Goal: Task Accomplishment & Management: Manage account settings

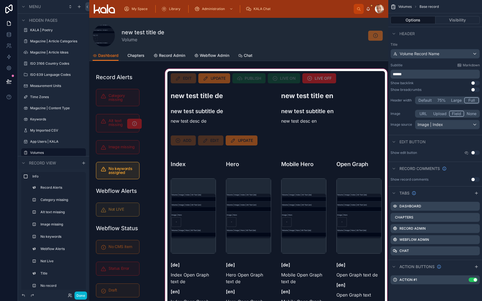
click at [246, 81] on div at bounding box center [276, 223] width 224 height 310
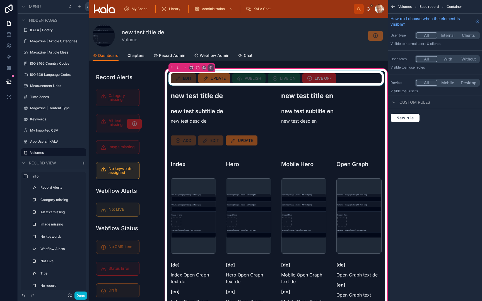
click at [200, 78] on div at bounding box center [275, 78] width 217 height 14
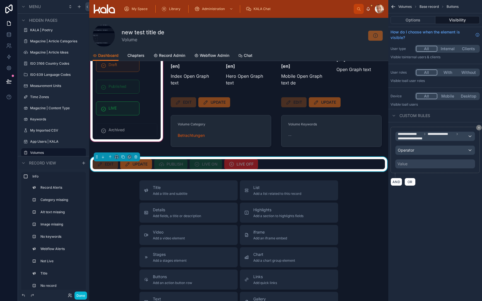
scroll to position [248, 0]
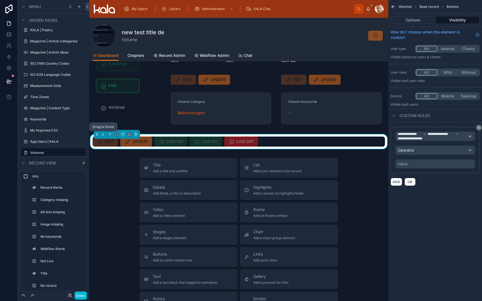
click at [95, 134] on div at bounding box center [117, 134] width 46 height 9
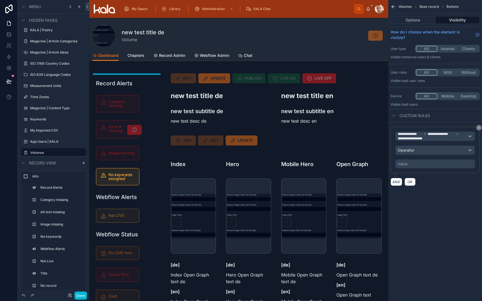
scroll to position [0, 0]
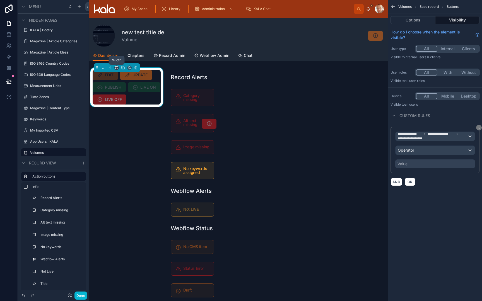
click at [117, 68] on icon at bounding box center [117, 68] width 4 height 4
click at [127, 139] on span "Full width" at bounding box center [127, 141] width 17 height 7
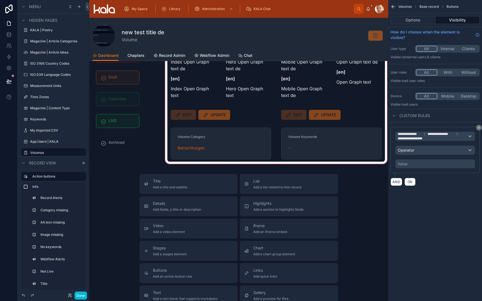
scroll to position [348, 0]
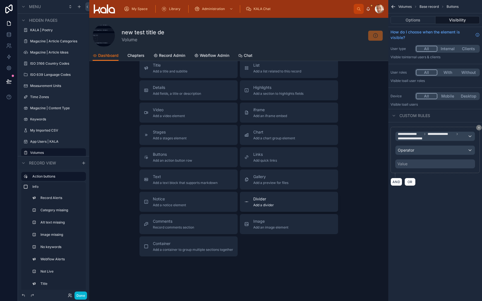
click at [266, 196] on button "Divider Add a divider" at bounding box center [289, 202] width 98 height 20
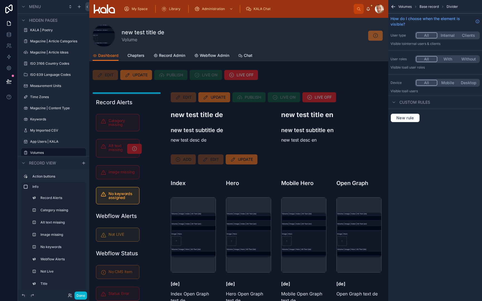
scroll to position [0, 0]
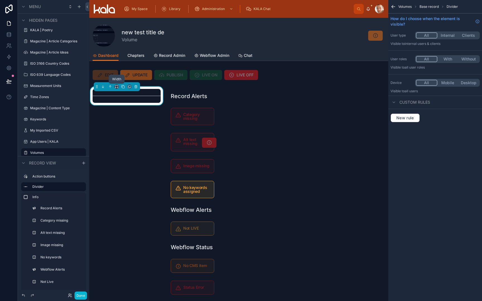
click at [115, 87] on icon at bounding box center [117, 87] width 4 height 4
click at [130, 158] on span "Full width" at bounding box center [127, 160] width 17 height 7
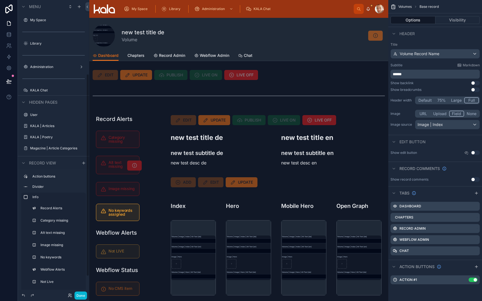
scroll to position [107, 0]
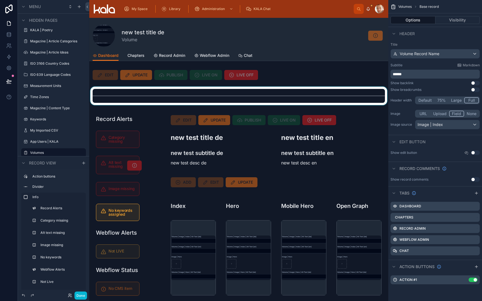
click at [165, 90] on div at bounding box center [238, 96] width 299 height 18
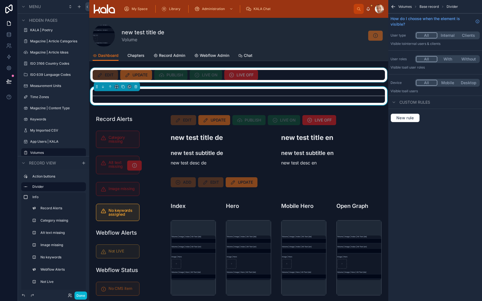
click at [167, 82] on div at bounding box center [238, 75] width 299 height 14
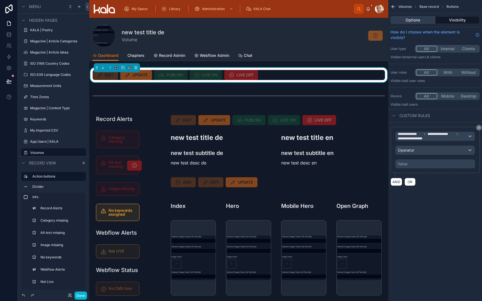
click at [427, 22] on button "Options" at bounding box center [412, 20] width 45 height 8
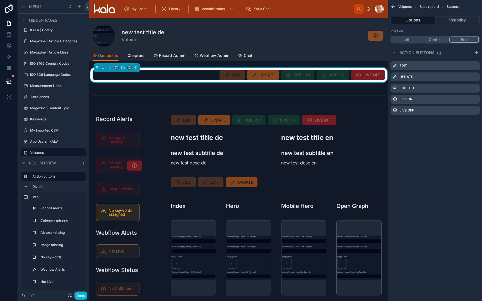
click at [464, 41] on button "End" at bounding box center [464, 40] width 30 height 6
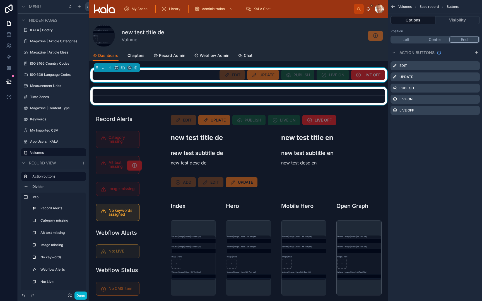
click at [371, 91] on div at bounding box center [238, 96] width 299 height 18
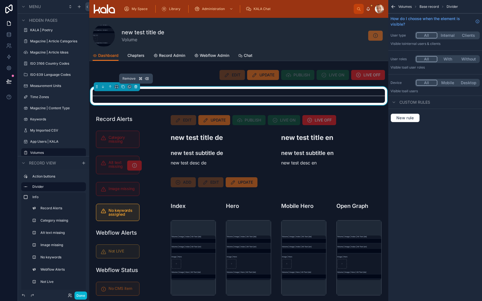
click at [136, 87] on icon at bounding box center [136, 87] width 4 height 4
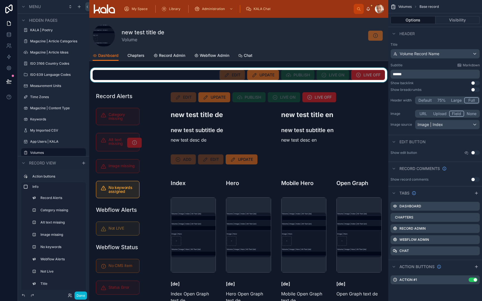
click at [166, 76] on div at bounding box center [238, 75] width 299 height 14
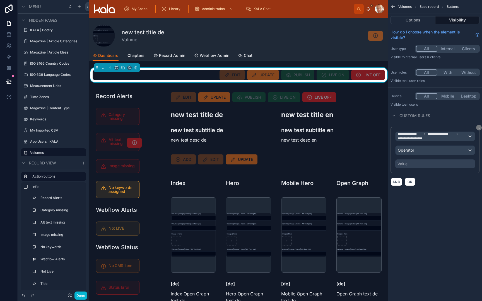
click at [180, 77] on div "EDIT UPDATE PUBLISH LIVE ON LIVE OFF" at bounding box center [239, 75] width 292 height 10
click at [406, 23] on button "Options" at bounding box center [412, 20] width 45 height 8
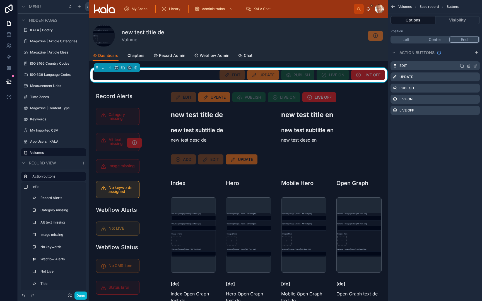
click at [469, 65] on icon "scrollable content" at bounding box center [468, 66] width 4 height 4
click at [465, 57] on icon at bounding box center [466, 57] width 4 height 4
click at [469, 66] on icon "scrollable content" at bounding box center [469, 65] width 0 height 1
click at [467, 56] on icon at bounding box center [466, 57] width 4 height 4
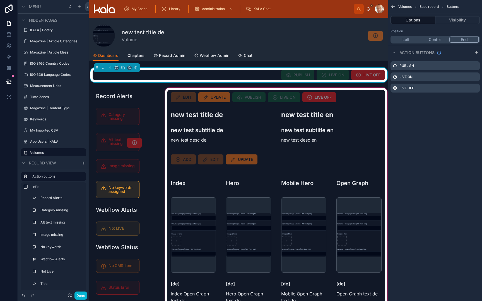
click at [353, 92] on div at bounding box center [276, 242] width 224 height 310
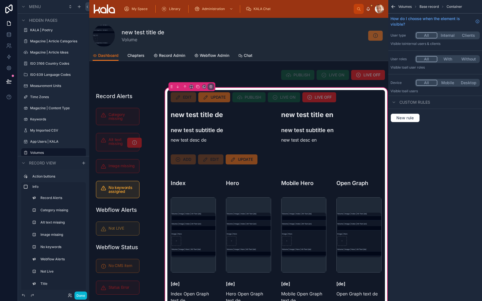
click at [353, 92] on div at bounding box center [275, 97] width 217 height 14
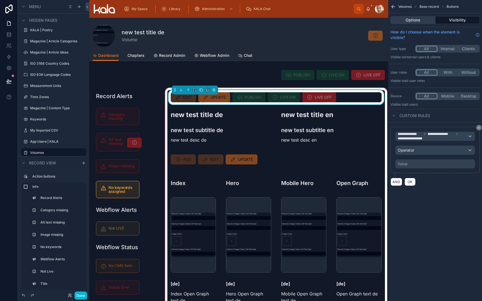
click at [407, 18] on button "Options" at bounding box center [412, 20] width 45 height 8
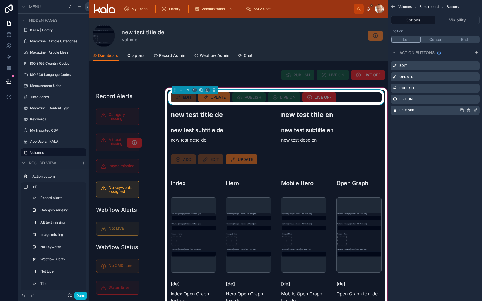
click at [468, 111] on icon "scrollable content" at bounding box center [468, 110] width 4 height 4
click at [467, 101] on icon at bounding box center [466, 101] width 4 height 4
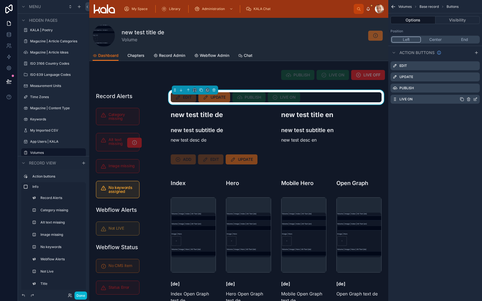
click at [467, 101] on icon "scrollable content" at bounding box center [468, 99] width 4 height 4
click at [466, 90] on icon at bounding box center [466, 90] width 0 height 1
click at [469, 91] on div "PUBLISH" at bounding box center [434, 88] width 89 height 9
click at [468, 88] on icon "scrollable content" at bounding box center [468, 88] width 4 height 4
click at [465, 80] on icon at bounding box center [466, 79] width 3 height 3
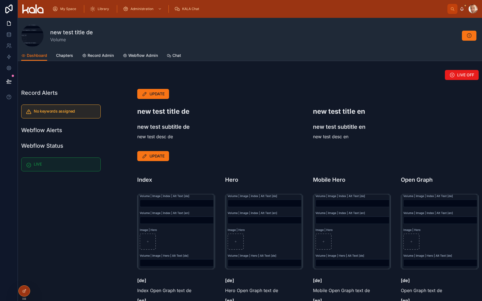
scroll to position [0, 0]
click at [457, 77] on span "LIVE OFF" at bounding box center [465, 75] width 17 height 6
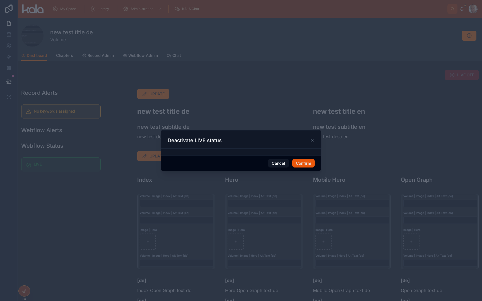
click at [304, 163] on button "Confirm" at bounding box center [303, 163] width 22 height 9
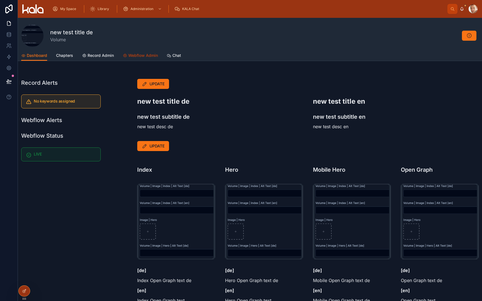
click at [138, 54] on span "Webflow Admin" at bounding box center [143, 56] width 30 height 6
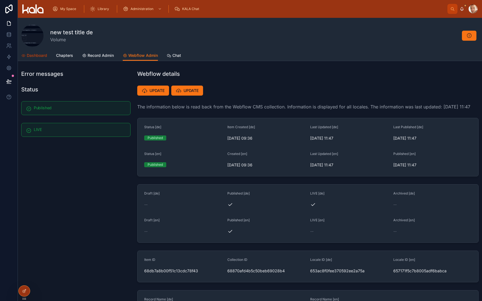
click at [30, 57] on span "Dashboard" at bounding box center [37, 56] width 20 height 6
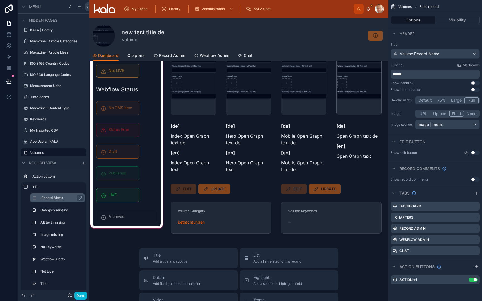
scroll to position [179, 0]
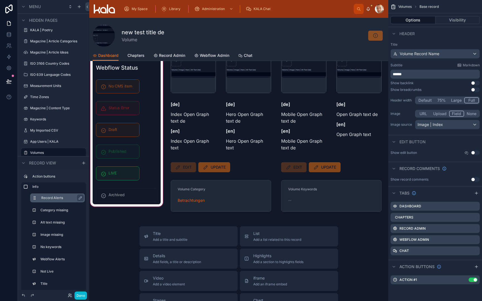
click at [119, 175] on div at bounding box center [126, 62] width 75 height 310
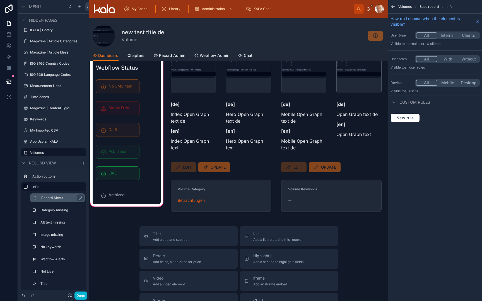
click at [119, 175] on div at bounding box center [118, 173] width 50 height 18
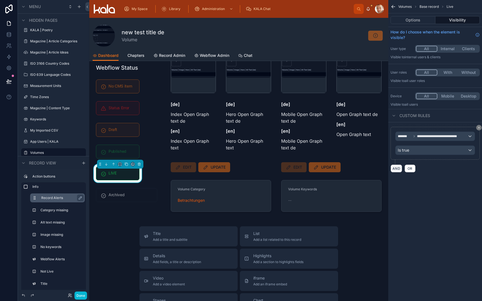
click at [397, 169] on button "AND" at bounding box center [396, 168] width 12 height 8
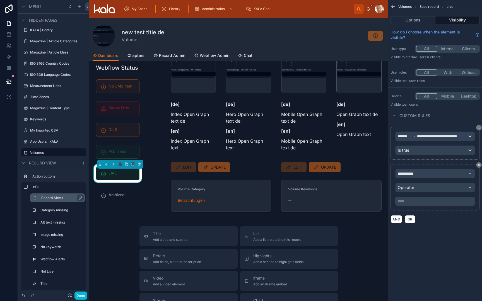
click at [410, 176] on span "**********" at bounding box center [407, 174] width 21 height 6
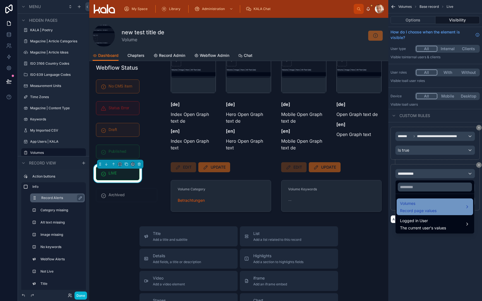
click at [416, 208] on div "Volumes Record page values" at bounding box center [418, 206] width 37 height 13
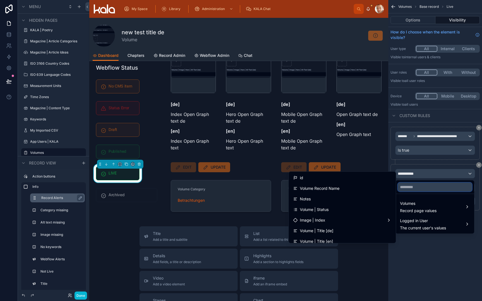
click at [419, 184] on input "text" at bounding box center [434, 187] width 74 height 9
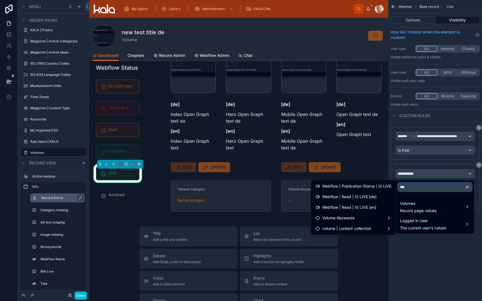
type input "****"
click at [380, 205] on div "Webflow | Read | IS LIVE [en]" at bounding box center [353, 207] width 76 height 7
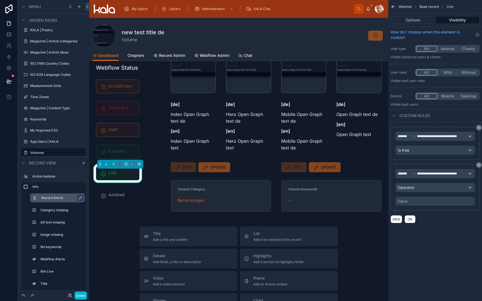
click at [418, 185] on div "Operator" at bounding box center [434, 187] width 79 height 9
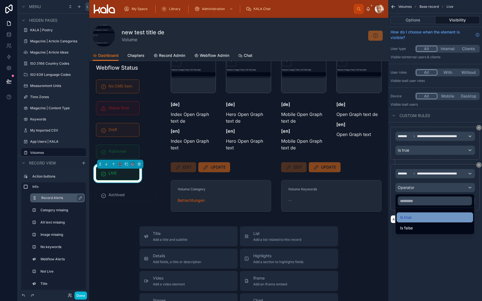
click at [417, 217] on div "Is true" at bounding box center [435, 217] width 70 height 7
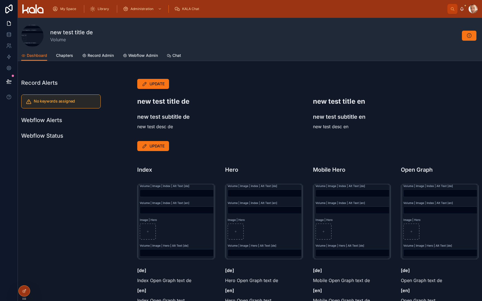
scroll to position [0, 0]
click at [132, 55] on span "Webflow Admin" at bounding box center [143, 56] width 30 height 6
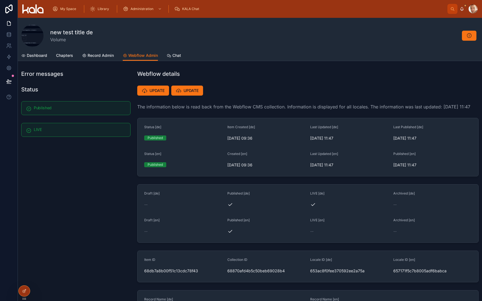
click at [186, 29] on div "new test title de Volume" at bounding box center [249, 36] width 457 height 22
click at [37, 56] on span "Dashboard" at bounding box center [37, 56] width 20 height 6
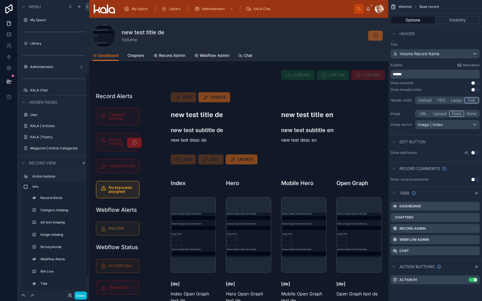
scroll to position [107, 0]
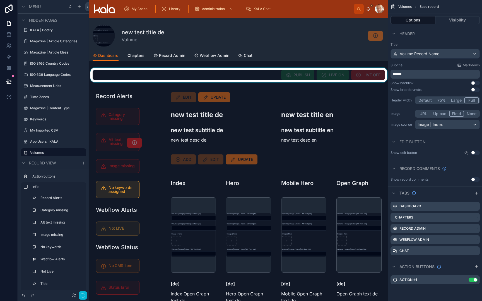
click at [290, 76] on div at bounding box center [238, 75] width 299 height 14
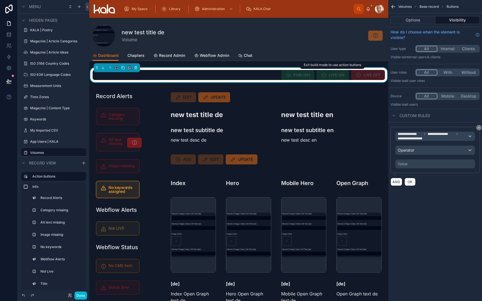
click at [332, 76] on span "LIVE ON" at bounding box center [332, 75] width 32 height 10
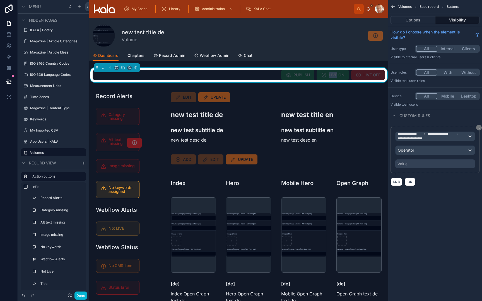
click at [332, 76] on span "LIVE ON" at bounding box center [332, 75] width 32 height 10
click at [331, 79] on span "LIVE ON" at bounding box center [332, 75] width 32 height 10
click at [370, 76] on span "LIVE OFF" at bounding box center [368, 75] width 34 height 10
click at [394, 5] on icon "scrollable content" at bounding box center [393, 7] width 6 height 6
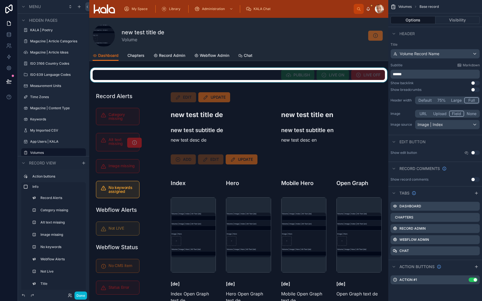
click at [360, 75] on div at bounding box center [238, 75] width 299 height 14
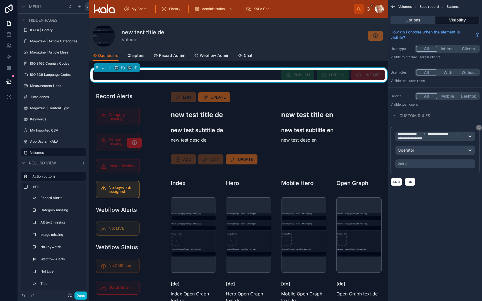
click at [401, 22] on button "Options" at bounding box center [412, 20] width 45 height 8
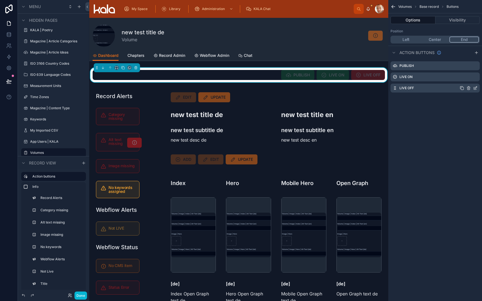
click at [475, 88] on icon "scrollable content" at bounding box center [475, 88] width 4 height 4
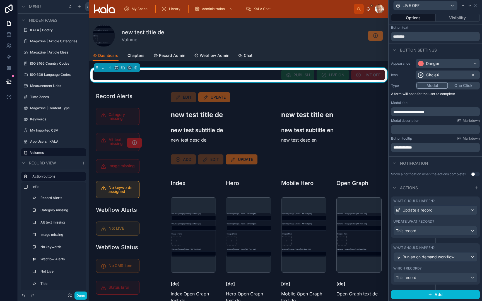
click at [439, 216] on div "What should happen? Update a record Update what record? This record" at bounding box center [435, 216] width 89 height 41
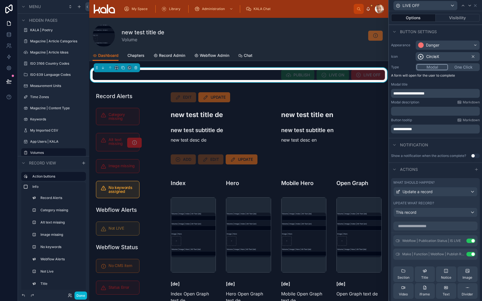
scroll to position [37, 0]
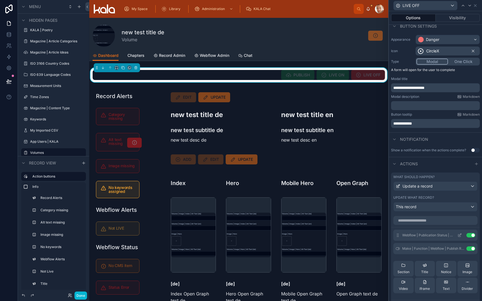
click at [460, 236] on icon at bounding box center [459, 235] width 3 height 3
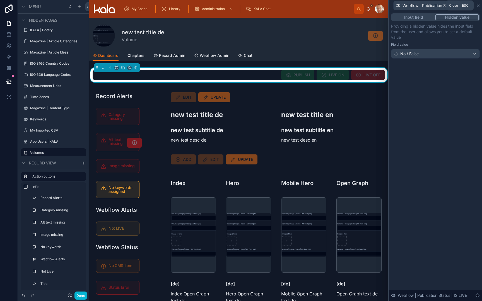
click at [478, 6] on icon at bounding box center [477, 5] width 4 height 4
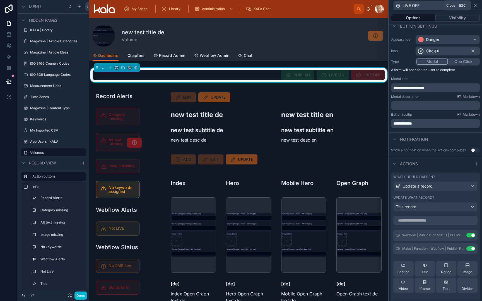
click at [475, 6] on icon at bounding box center [475, 5] width 4 height 4
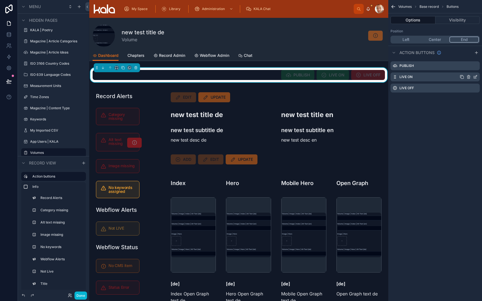
click at [475, 76] on icon "scrollable content" at bounding box center [475, 77] width 4 height 4
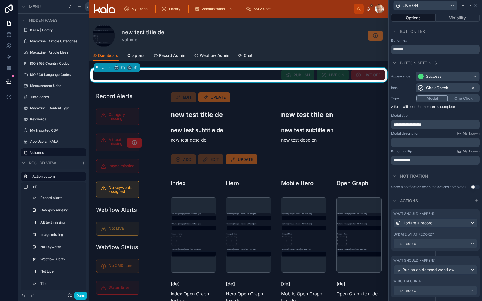
click at [428, 231] on div "What should happen? Update a record Update what record? This record" at bounding box center [435, 229] width 89 height 41
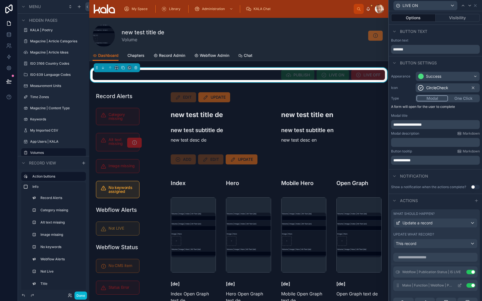
scroll to position [0, 0]
click at [460, 273] on icon at bounding box center [459, 272] width 4 height 4
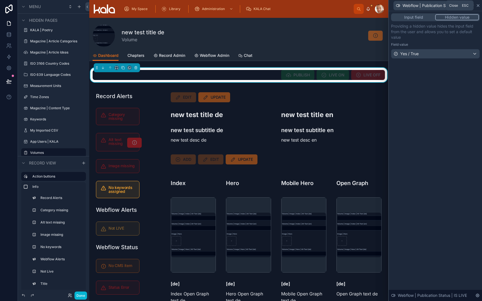
click at [477, 4] on icon at bounding box center [478, 5] width 2 height 2
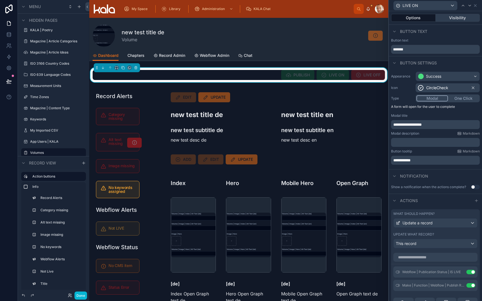
click at [457, 19] on button "Visibility" at bounding box center [457, 18] width 44 height 8
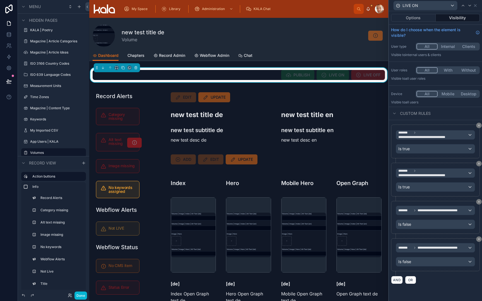
click at [452, 222] on div "Is false" at bounding box center [435, 224] width 79 height 9
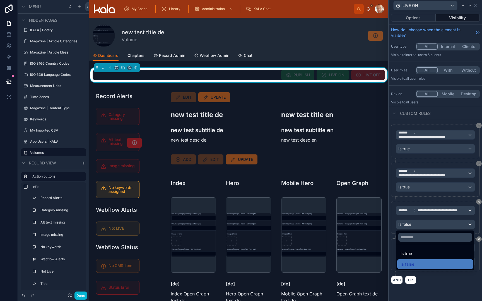
click at [443, 200] on div at bounding box center [435, 150] width 93 height 301
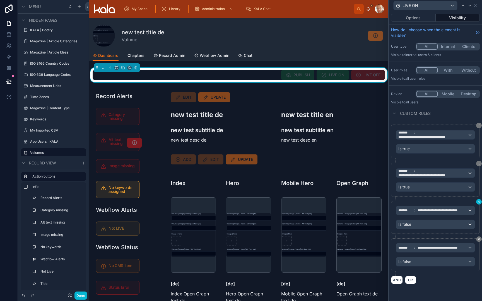
click at [478, 202] on icon at bounding box center [478, 201] width 3 height 3
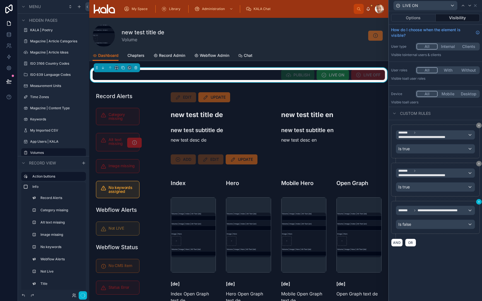
click at [478, 202] on icon at bounding box center [478, 201] width 3 height 3
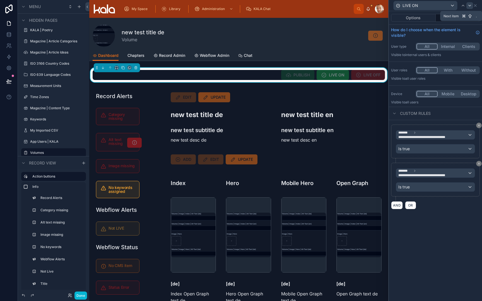
click at [469, 6] on icon at bounding box center [469, 5] width 4 height 4
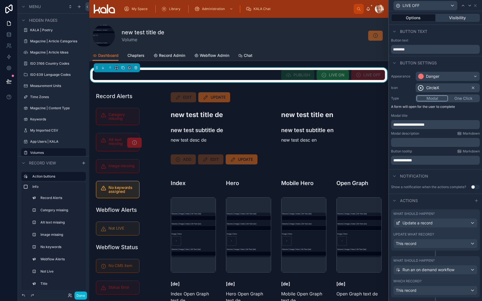
click at [455, 20] on button "Visibility" at bounding box center [457, 18] width 44 height 8
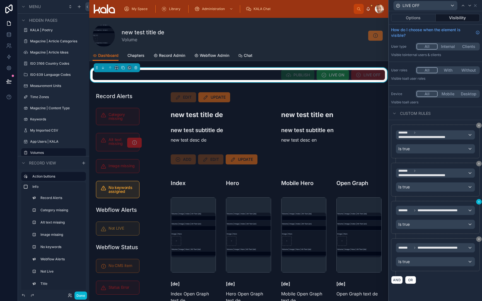
click at [479, 202] on icon at bounding box center [478, 201] width 3 height 3
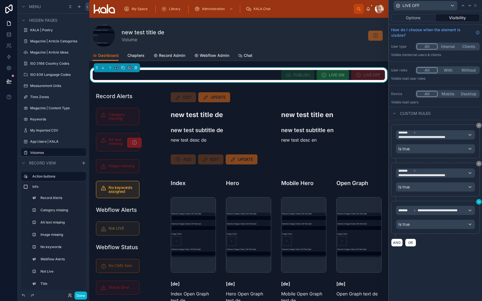
click at [479, 202] on icon at bounding box center [478, 201] width 3 height 3
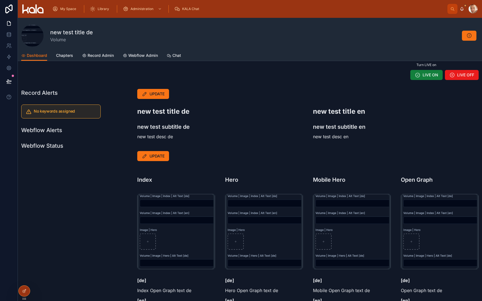
click at [424, 76] on span "LIVE ON" at bounding box center [430, 75] width 16 height 6
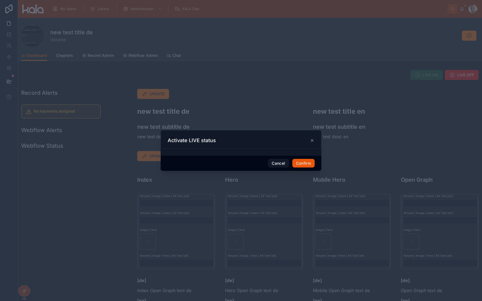
click at [307, 164] on button "Confirm" at bounding box center [303, 163] width 22 height 9
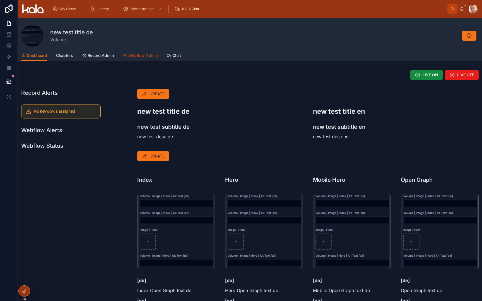
click at [149, 55] on span "Webflow Admin" at bounding box center [143, 56] width 30 height 6
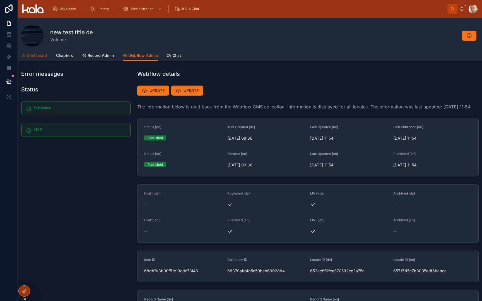
click at [31, 56] on span "Dashboard" at bounding box center [37, 56] width 20 height 6
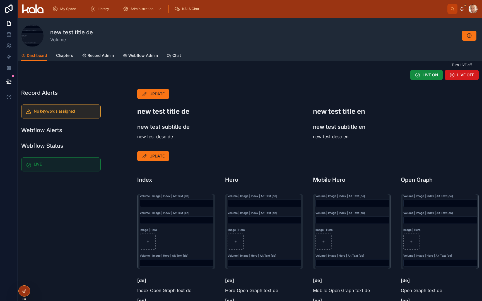
click at [463, 74] on span "LIVE OFF" at bounding box center [465, 75] width 17 height 6
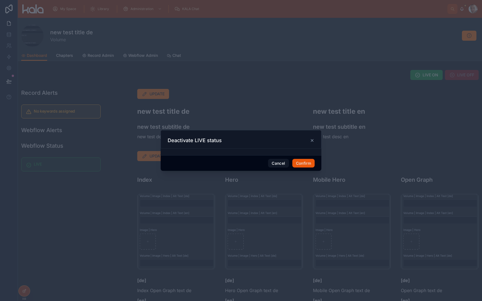
click at [306, 162] on button "Confirm" at bounding box center [303, 163] width 22 height 9
click at [306, 162] on span at bounding box center [307, 163] width 14 height 11
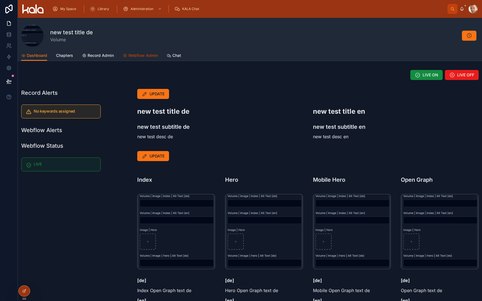
click at [148, 56] on span "Webflow Admin" at bounding box center [143, 56] width 30 height 6
